Goal: Transaction & Acquisition: Purchase product/service

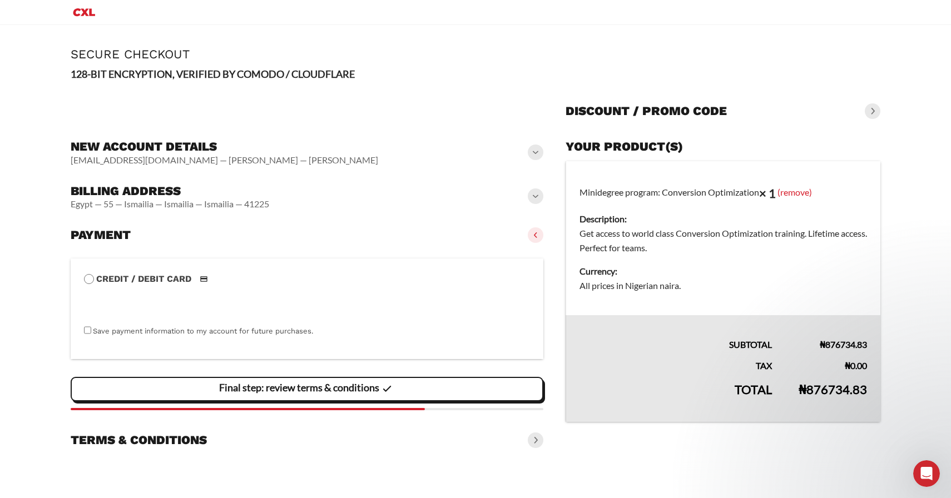
scroll to position [172, 0]
click at [538, 235] on span at bounding box center [536, 235] width 16 height 16
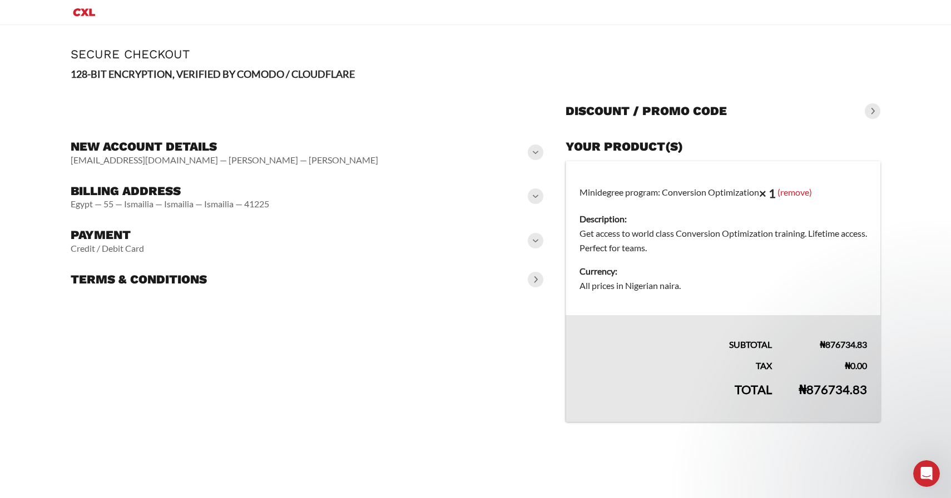
click at [535, 241] on span at bounding box center [536, 241] width 16 height 16
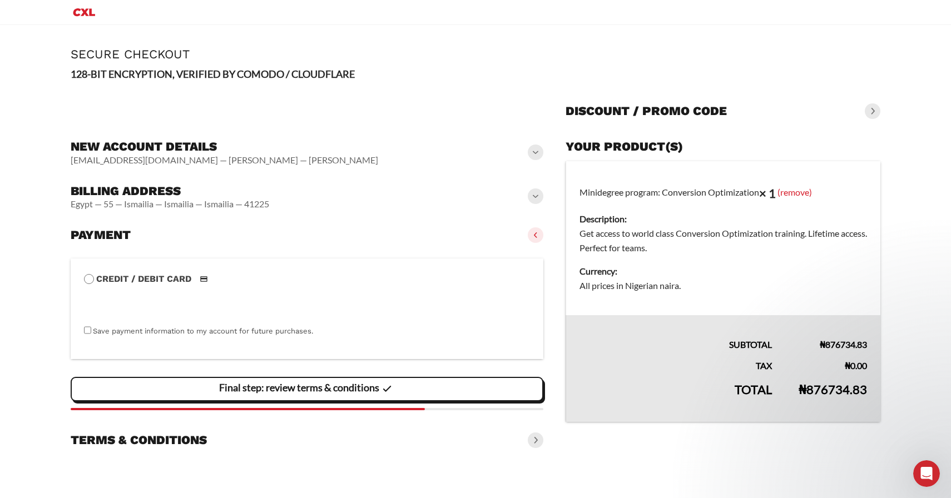
click at [535, 241] on span at bounding box center [536, 235] width 16 height 16
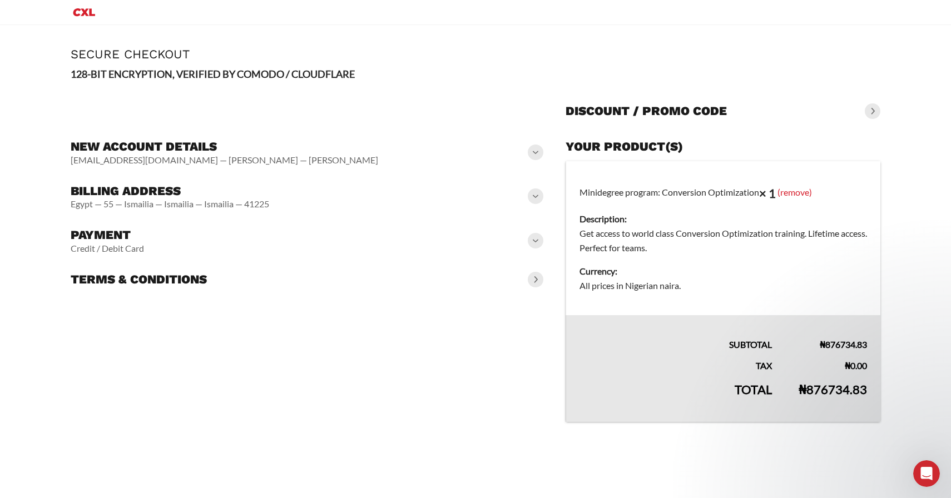
click at [536, 277] on span at bounding box center [536, 280] width 16 height 16
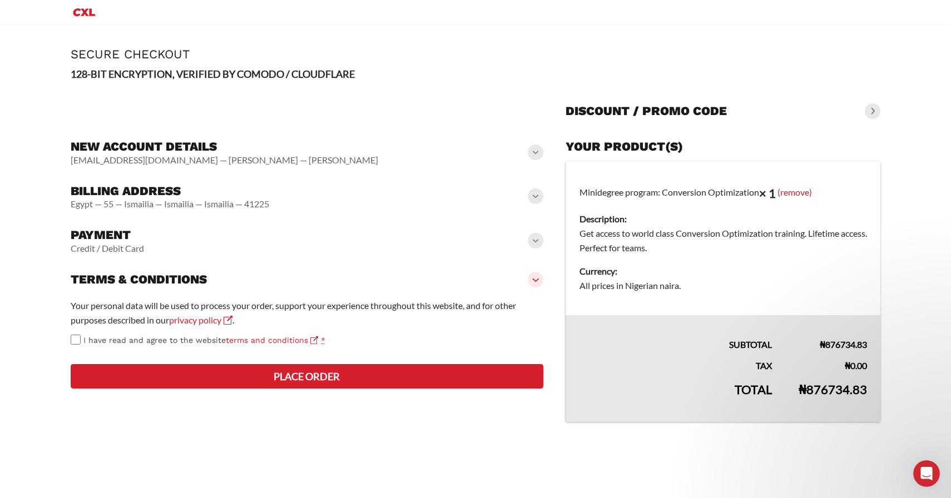
click at [536, 287] on div "Terms & conditions" at bounding box center [307, 279] width 472 height 24
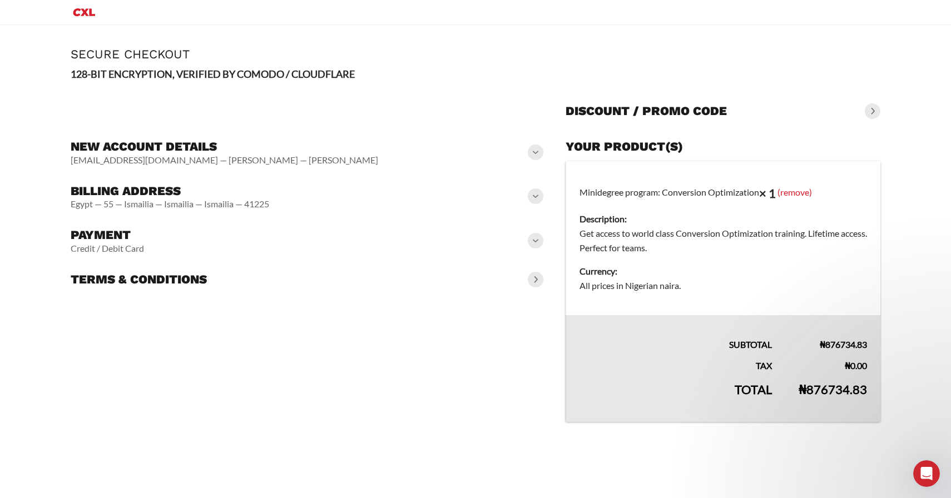
click at [530, 228] on div "Payment Credit / Debit Card" at bounding box center [307, 241] width 472 height 36
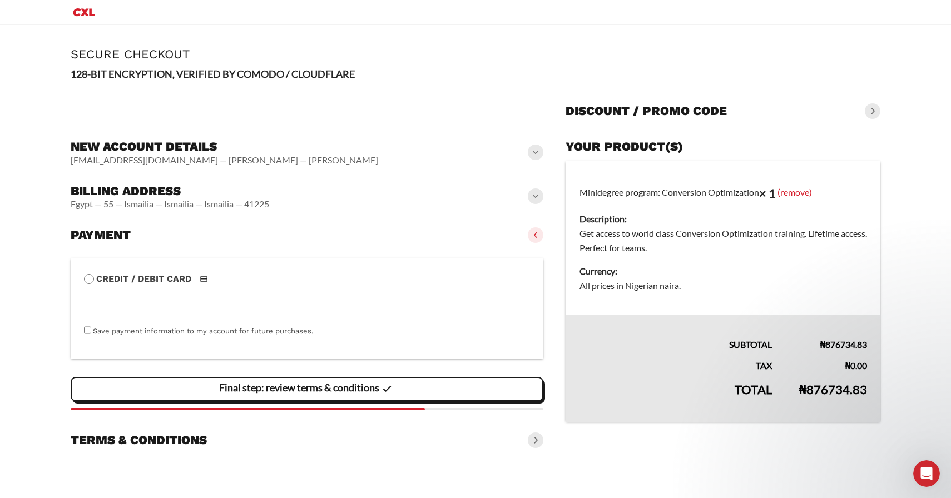
click at [535, 236] on span at bounding box center [536, 235] width 16 height 16
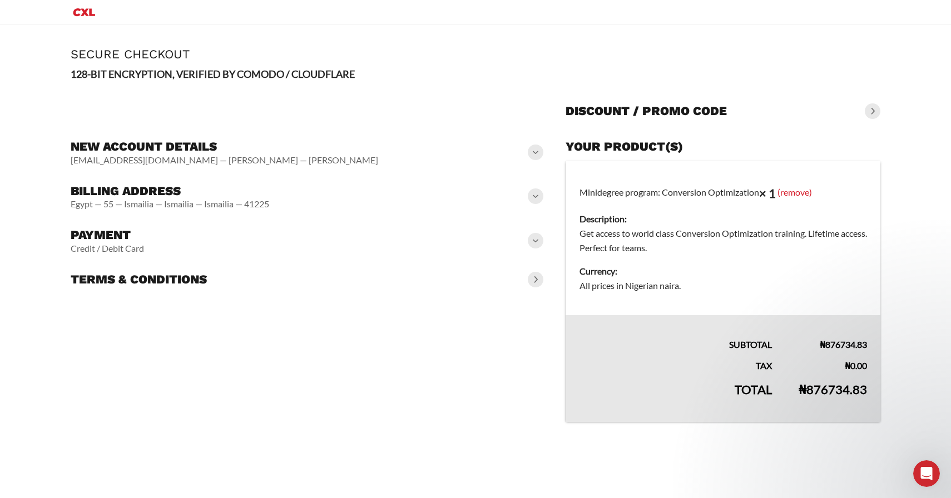
click at [536, 242] on span at bounding box center [536, 241] width 16 height 16
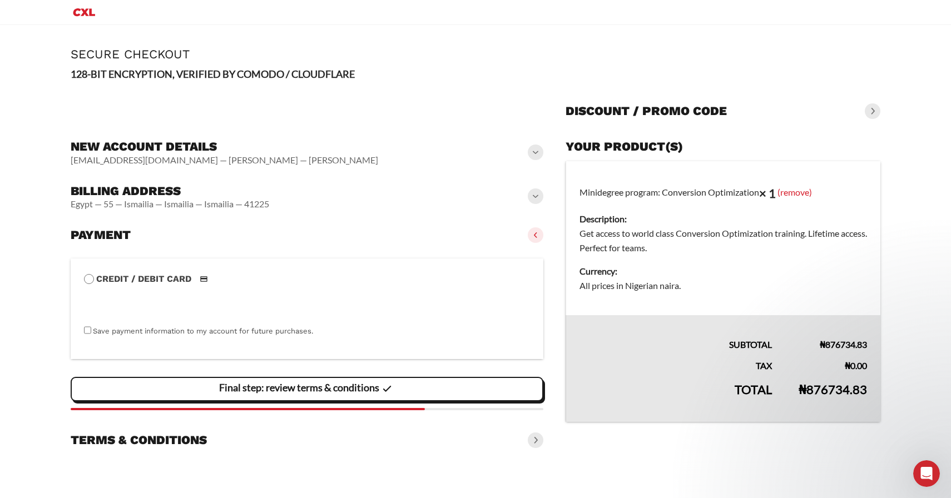
click at [534, 236] on span at bounding box center [536, 235] width 16 height 16
